Goal: Navigation & Orientation: Find specific page/section

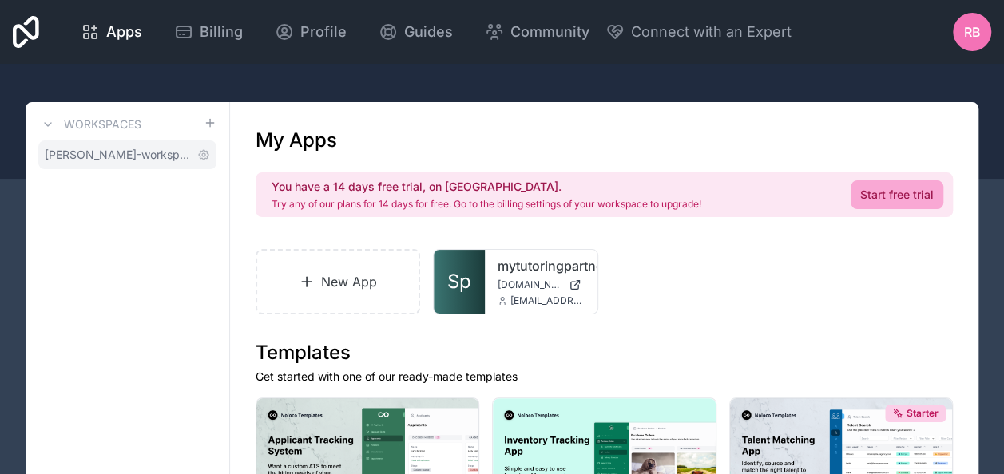
click at [104, 151] on span "reese-boyd-workspace" at bounding box center [118, 155] width 146 height 16
click at [307, 32] on span "Profile" at bounding box center [323, 32] width 46 height 22
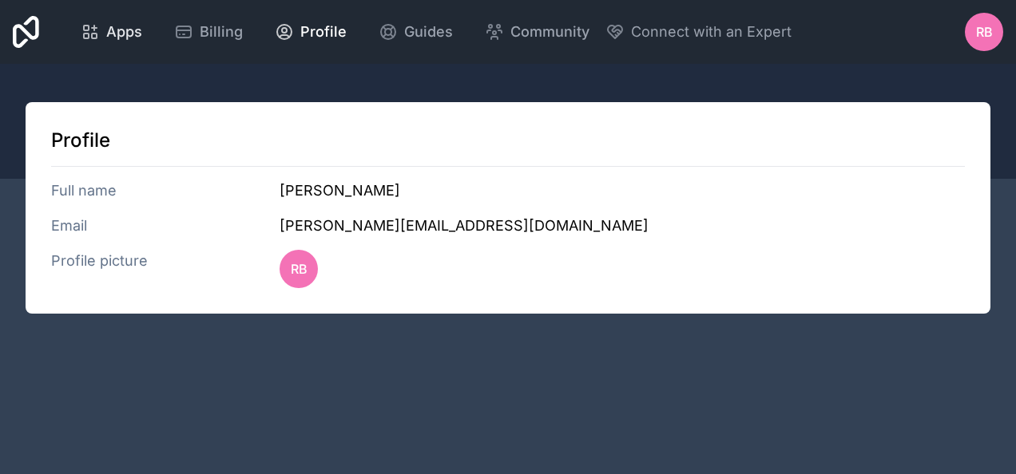
click at [104, 42] on div "Apps" at bounding box center [112, 32] width 62 height 22
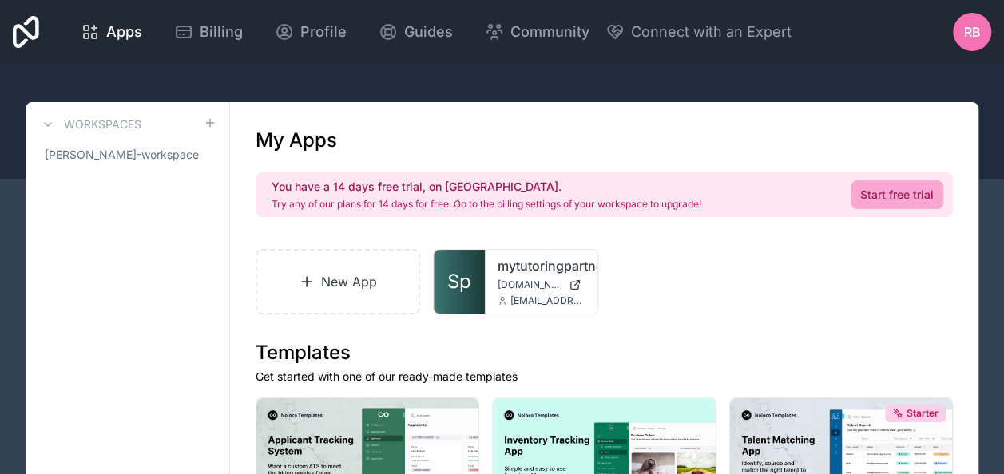
click at [24, 33] on icon at bounding box center [26, 32] width 26 height 32
